Goal: Task Accomplishment & Management: Manage account settings

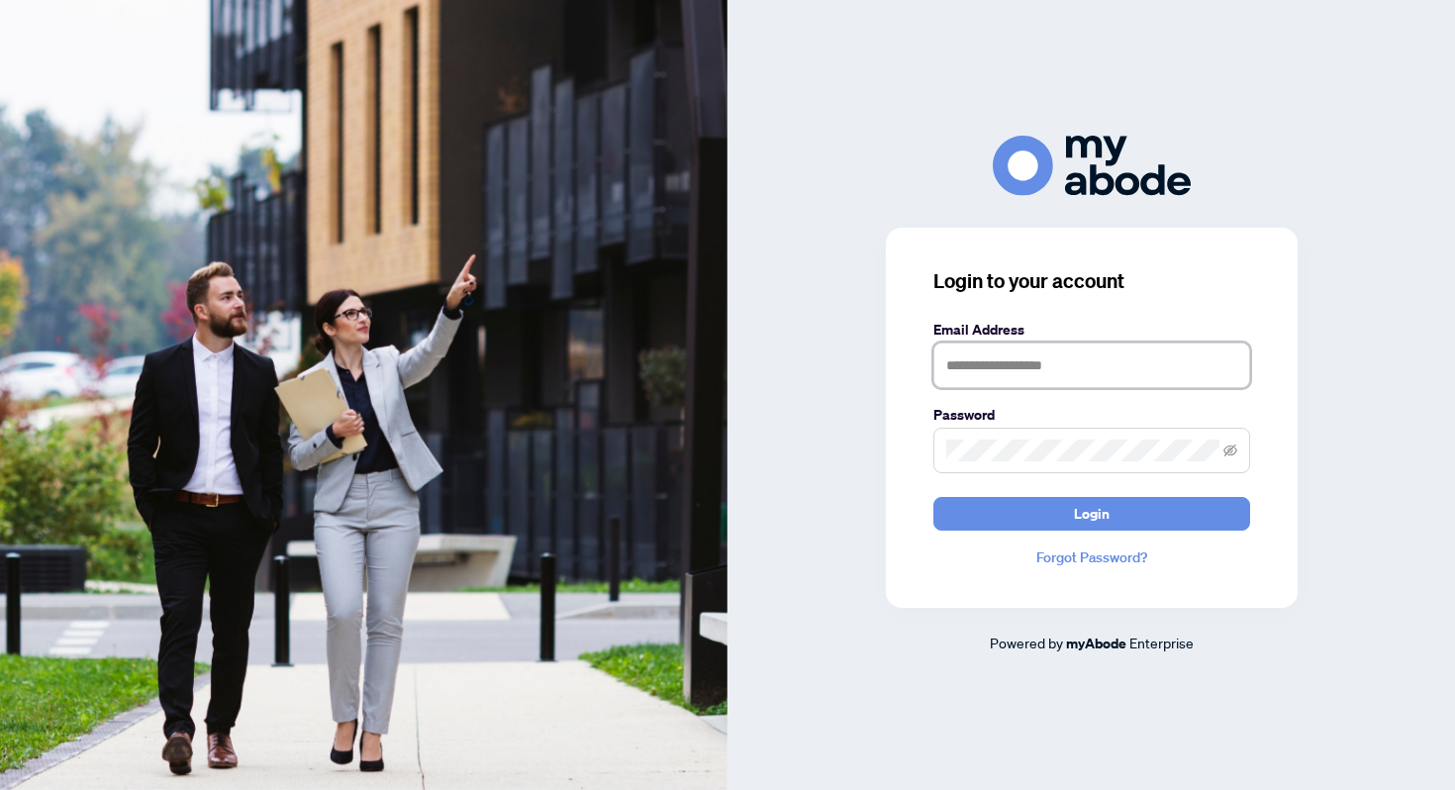
click at [968, 364] on input "text" at bounding box center [1091, 365] width 317 height 46
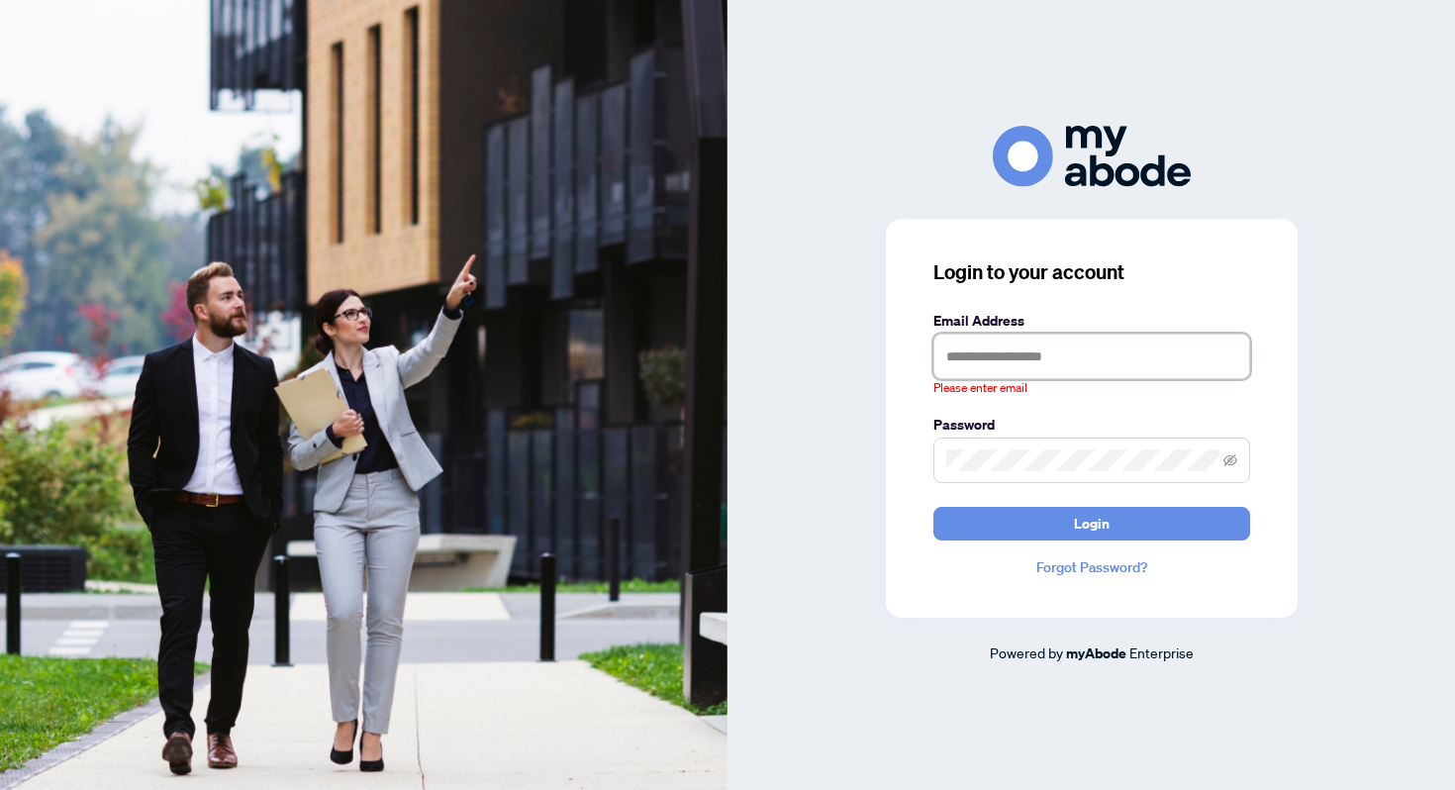
type input "**********"
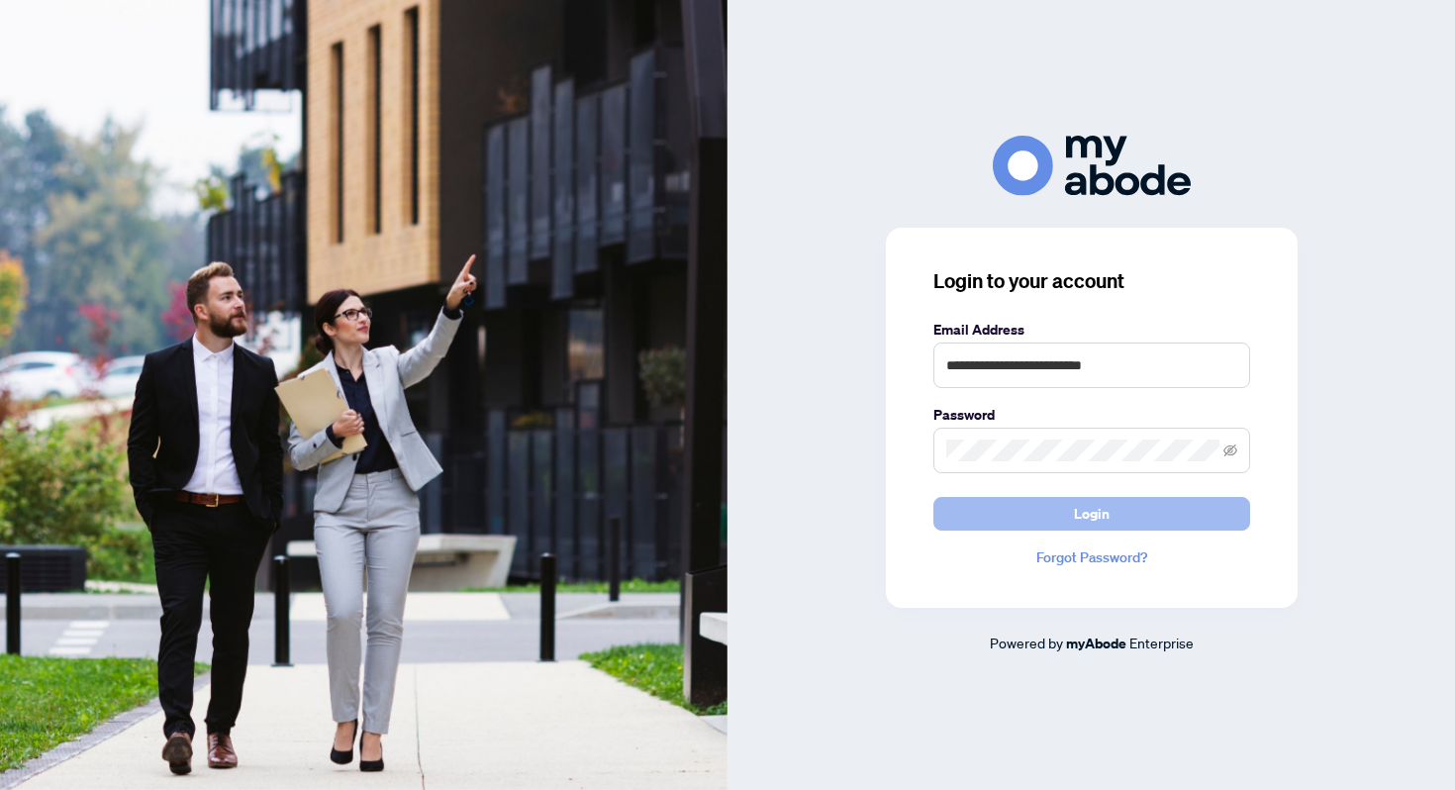
click at [1099, 511] on span "Login" at bounding box center [1092, 514] width 36 height 32
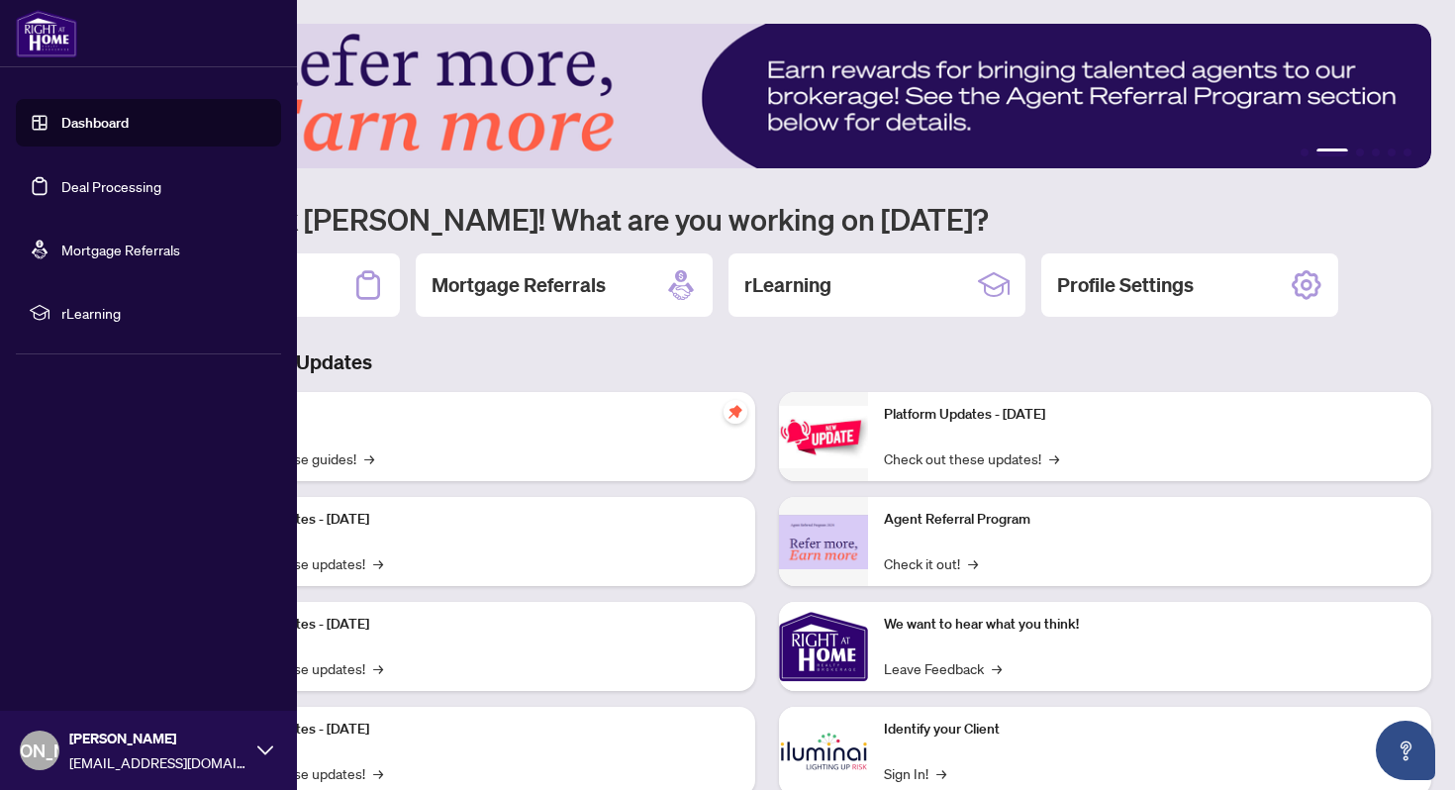
click at [91, 129] on link "Dashboard" at bounding box center [94, 123] width 67 height 18
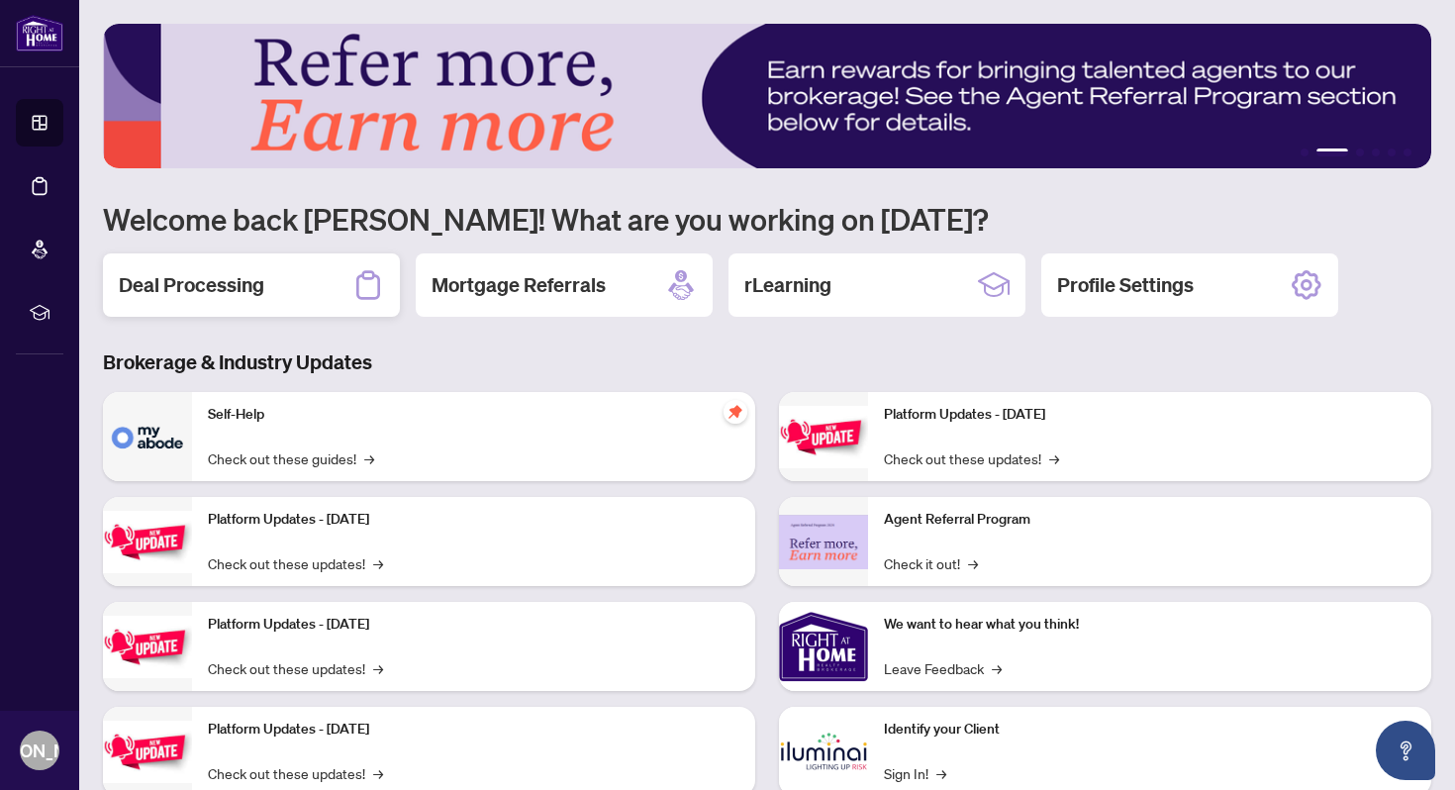
click at [270, 283] on div "Deal Processing" at bounding box center [251, 284] width 297 height 63
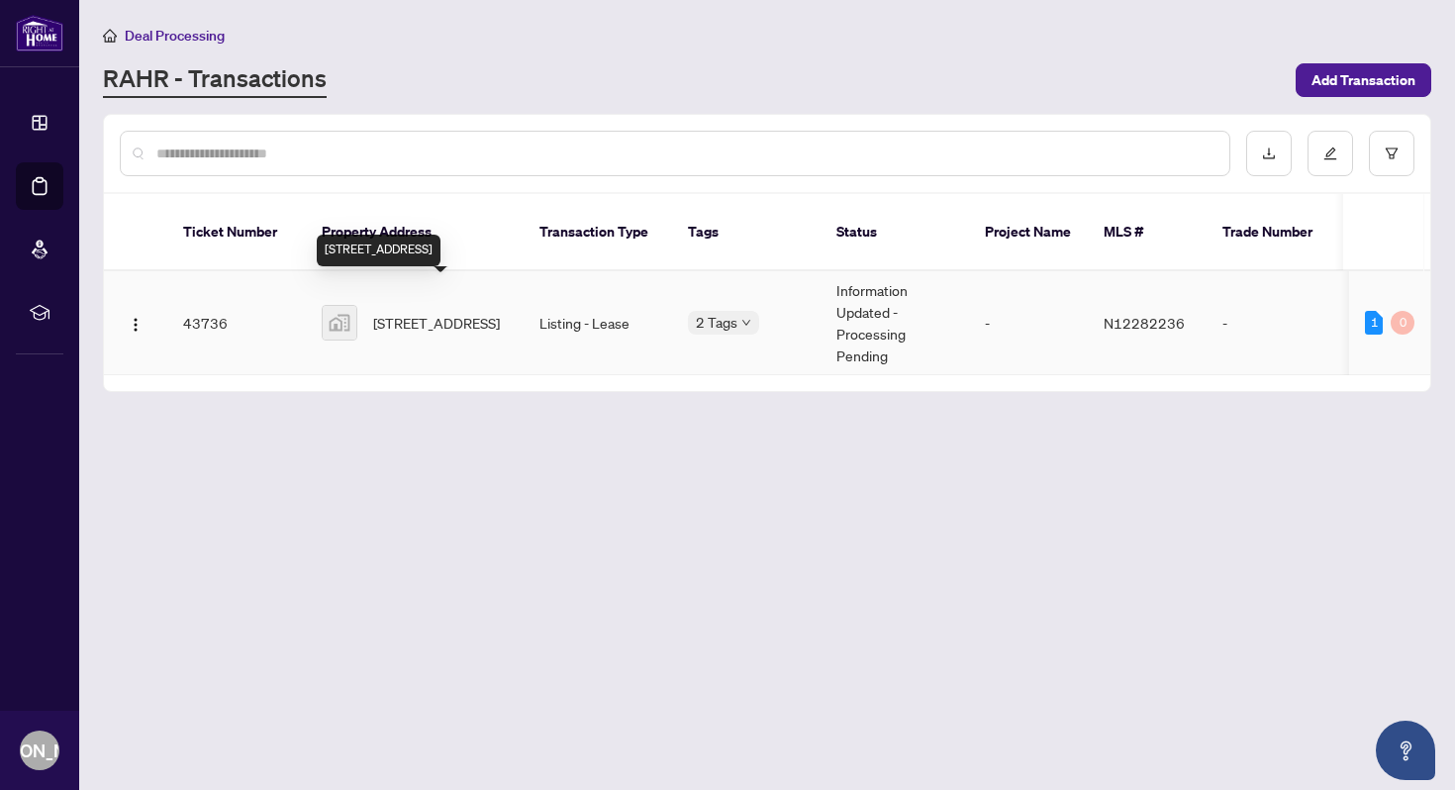
click at [393, 312] on span "[STREET_ADDRESS]" at bounding box center [436, 323] width 127 height 22
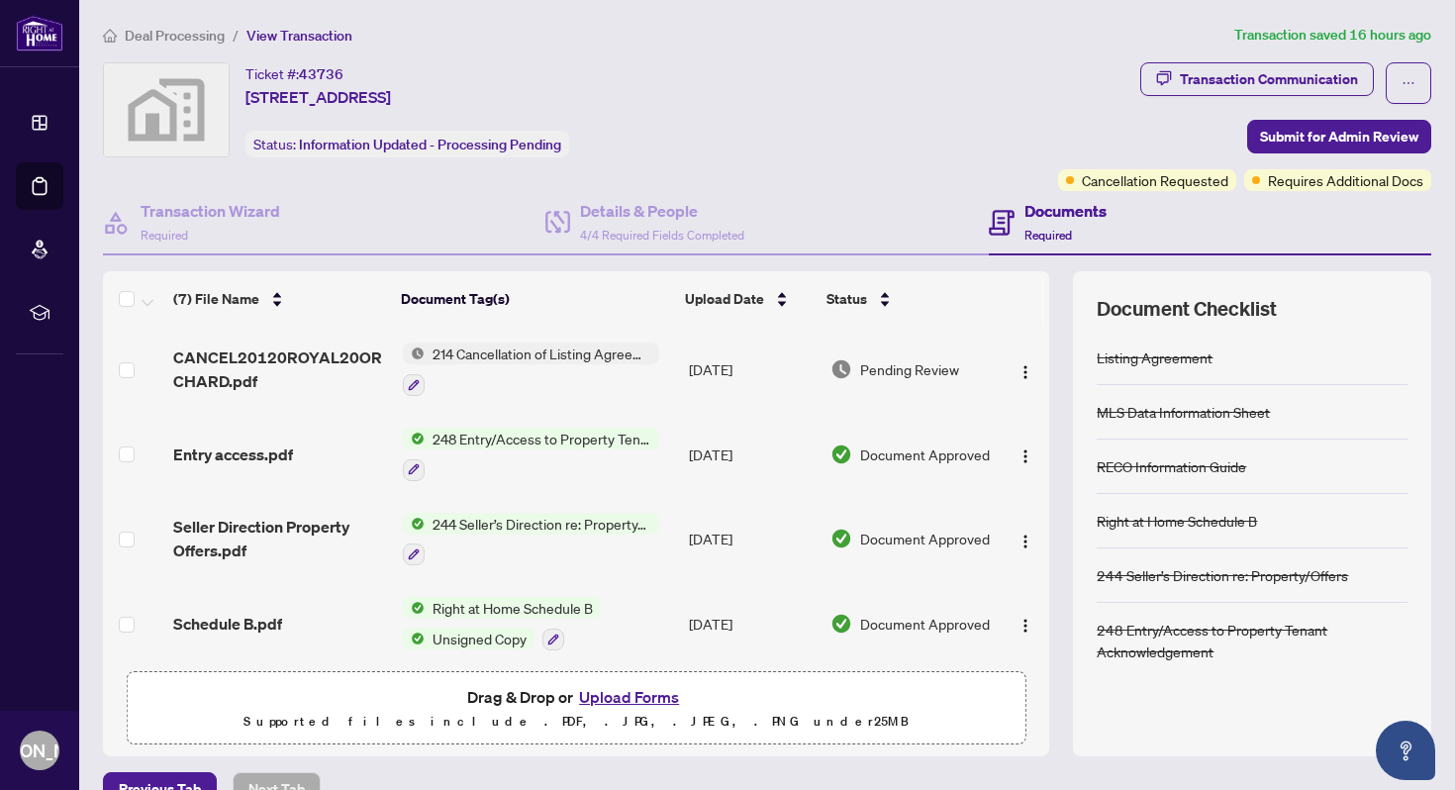
click at [1056, 213] on h4 "Documents" at bounding box center [1065, 211] width 82 height 24
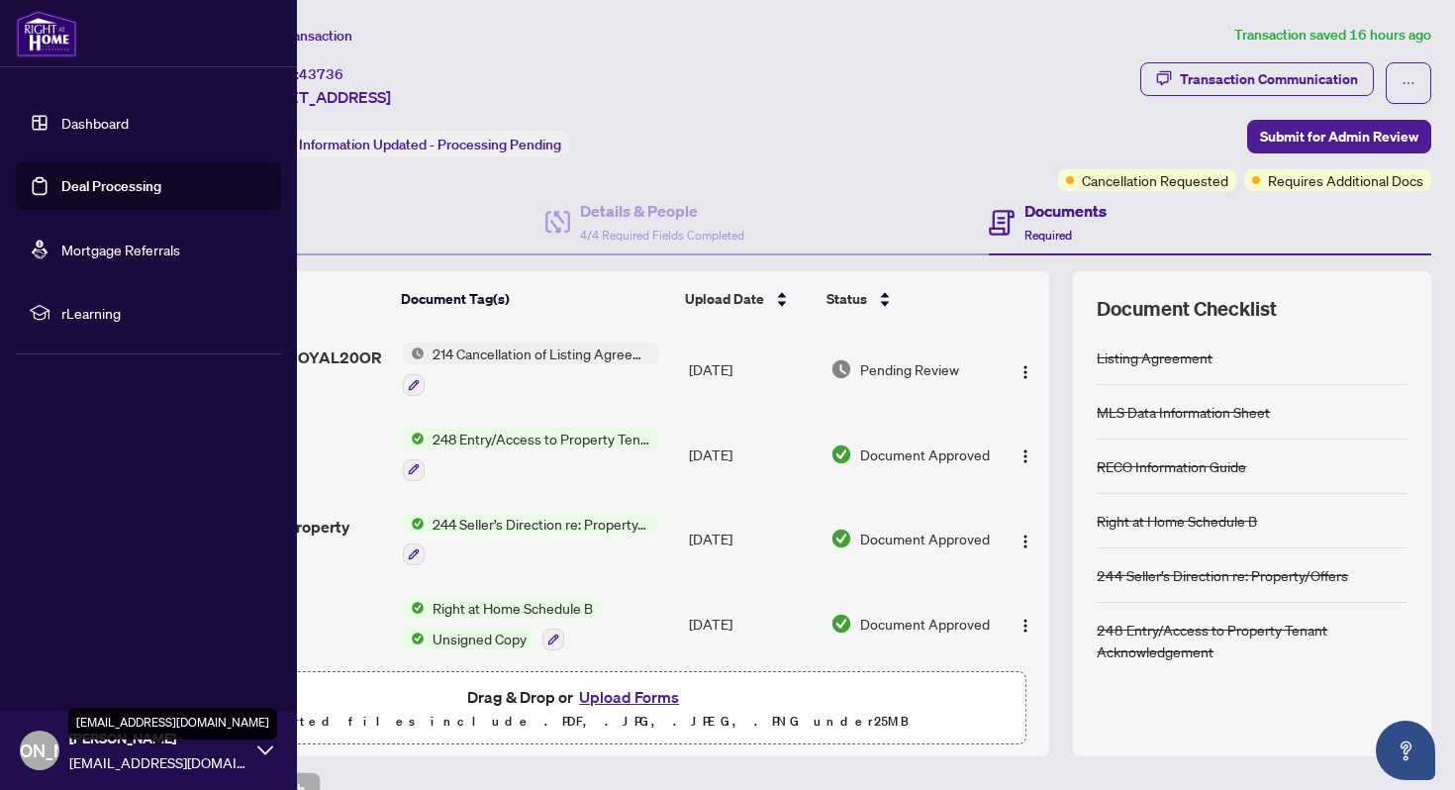
click at [150, 756] on span "[EMAIL_ADDRESS][DOMAIN_NAME]" at bounding box center [158, 762] width 178 height 22
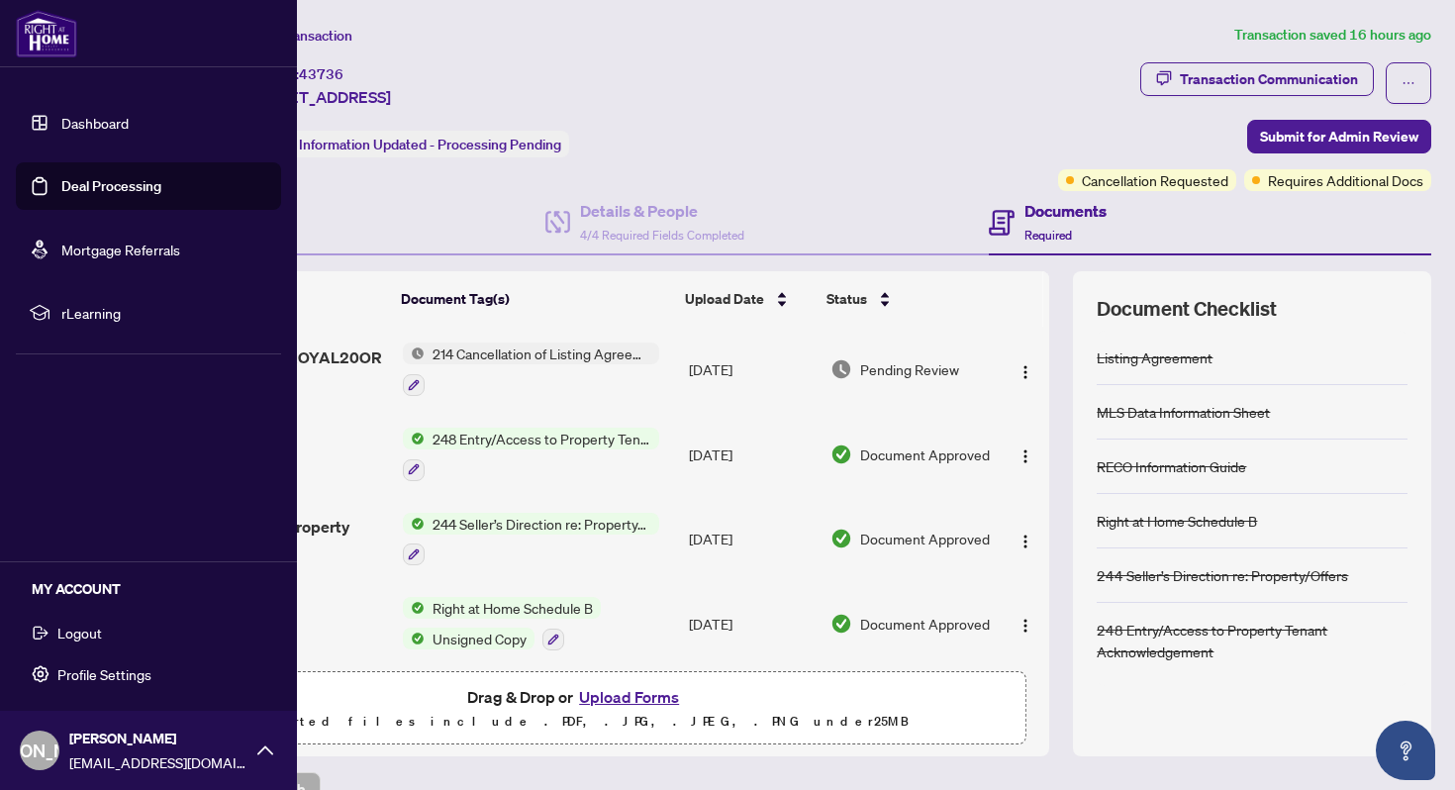
click at [82, 632] on span "Logout" at bounding box center [79, 633] width 45 height 32
